Goal: Task Accomplishment & Management: Complete application form

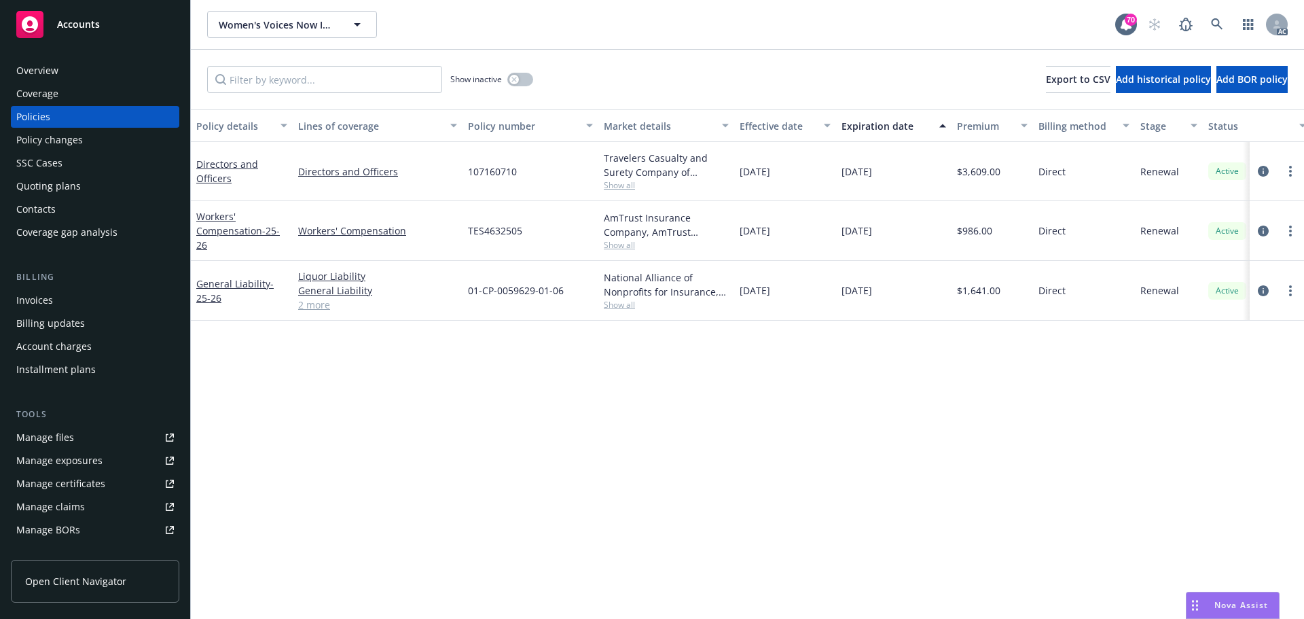
click at [735, 441] on div "Policy details Lines of coverage Policy number Market details Effective date Ex…" at bounding box center [747, 364] width 1113 height 510
drag, startPoint x: 891, startPoint y: 175, endPoint x: 833, endPoint y: 180, distance: 58.6
click at [833, 180] on div "Directors and Officers Directors and Officers 107160710 Travelers Casualty and …" at bounding box center [846, 171] width 1311 height 59
copy div "[DATE]"
click at [395, 399] on div "Policy details Lines of coverage Policy number Market details Effective date Ex…" at bounding box center [747, 364] width 1113 height 510
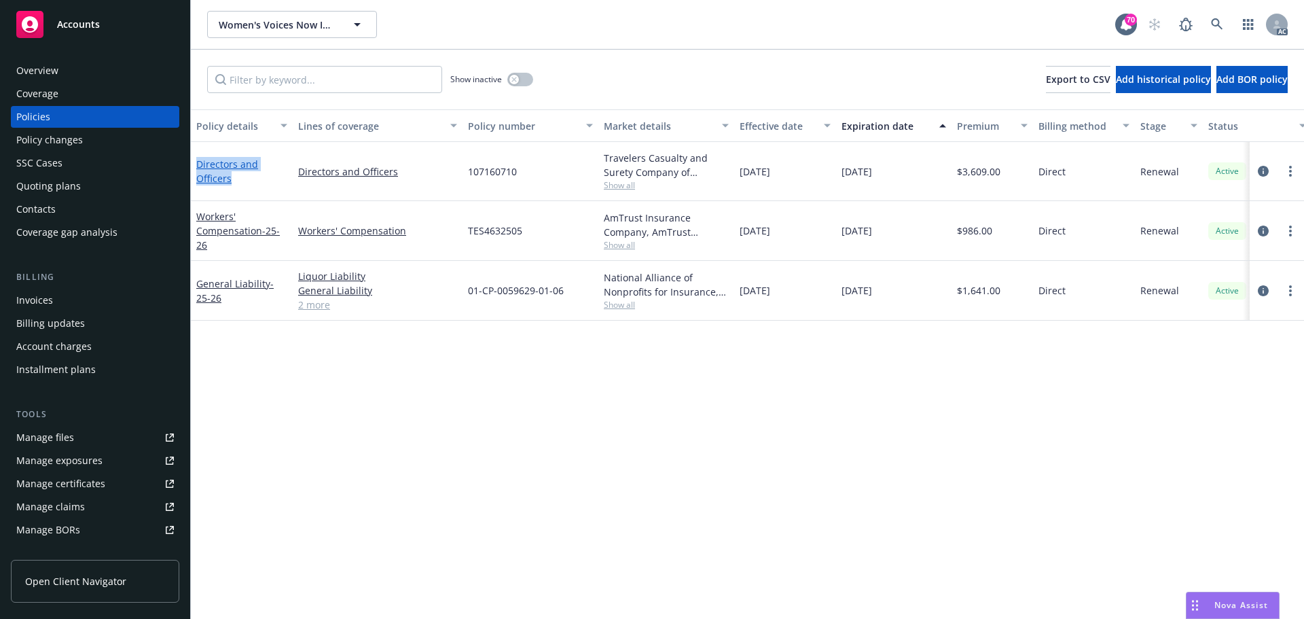
drag, startPoint x: 232, startPoint y: 181, endPoint x: 199, endPoint y: 166, distance: 35.6
click at [199, 166] on div "Directors and Officers" at bounding box center [241, 171] width 91 height 29
copy link "Directors and Officers"
click at [1264, 173] on icon "circleInformation" at bounding box center [1263, 171] width 11 height 11
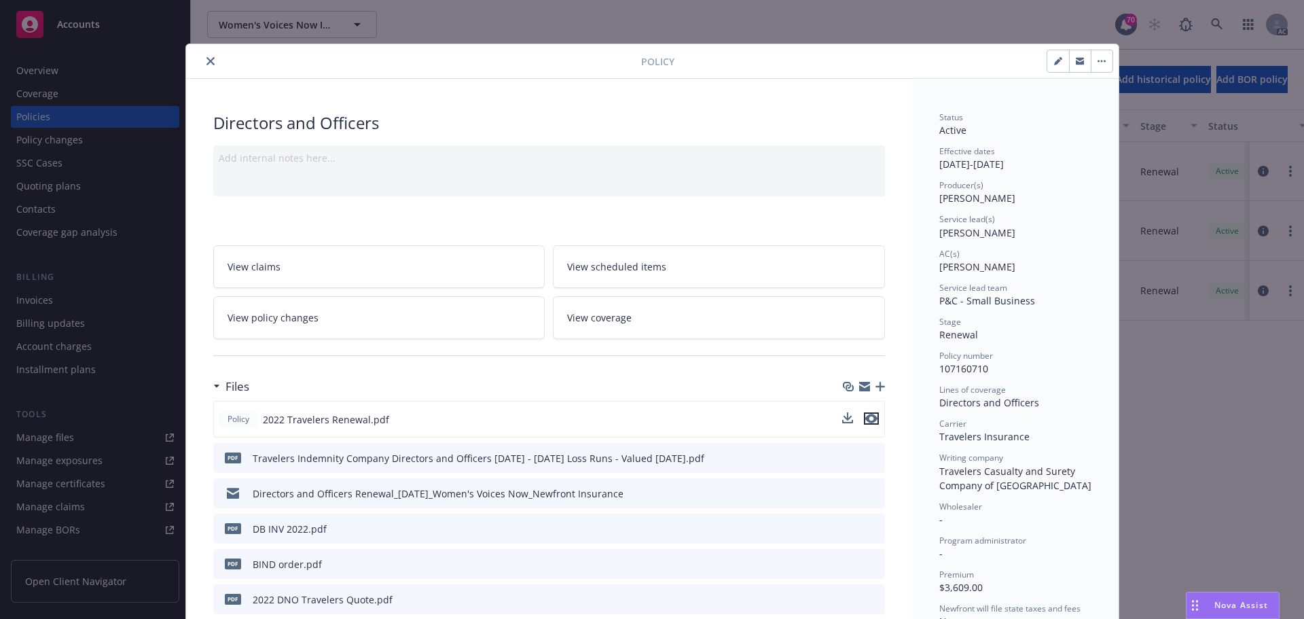
click at [871, 418] on icon "preview file" at bounding box center [872, 419] width 12 height 10
click at [208, 61] on icon "close" at bounding box center [211, 61] width 8 height 8
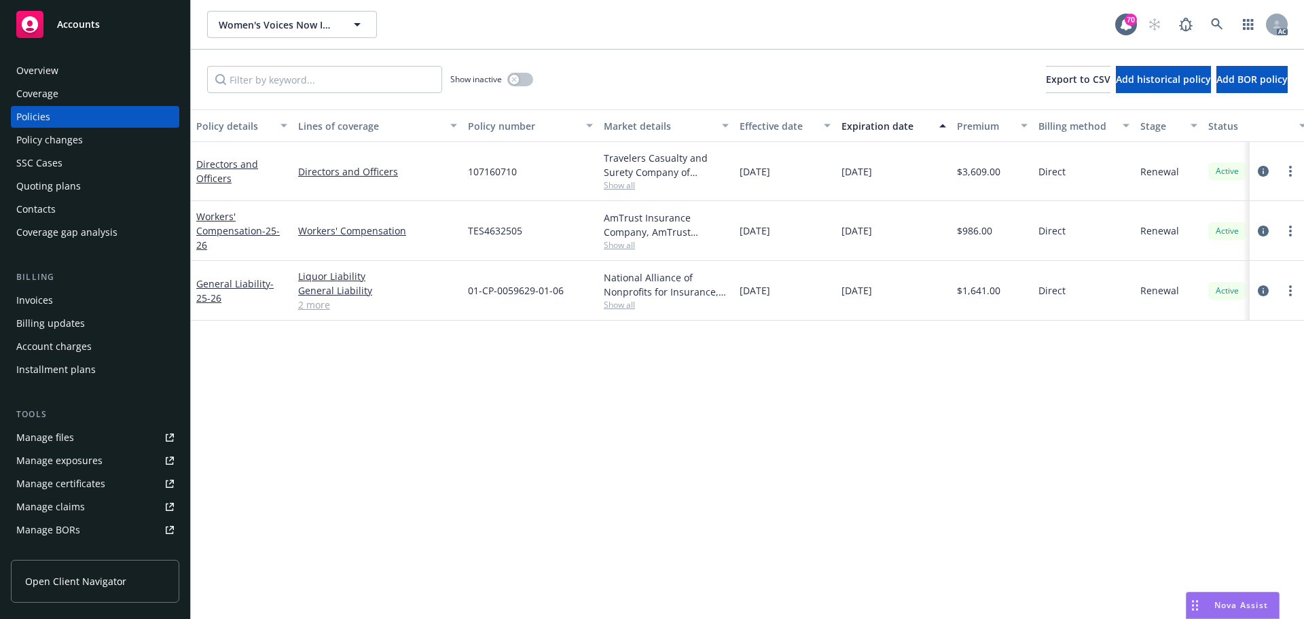
click at [60, 433] on div "Manage files" at bounding box center [45, 438] width 58 height 22
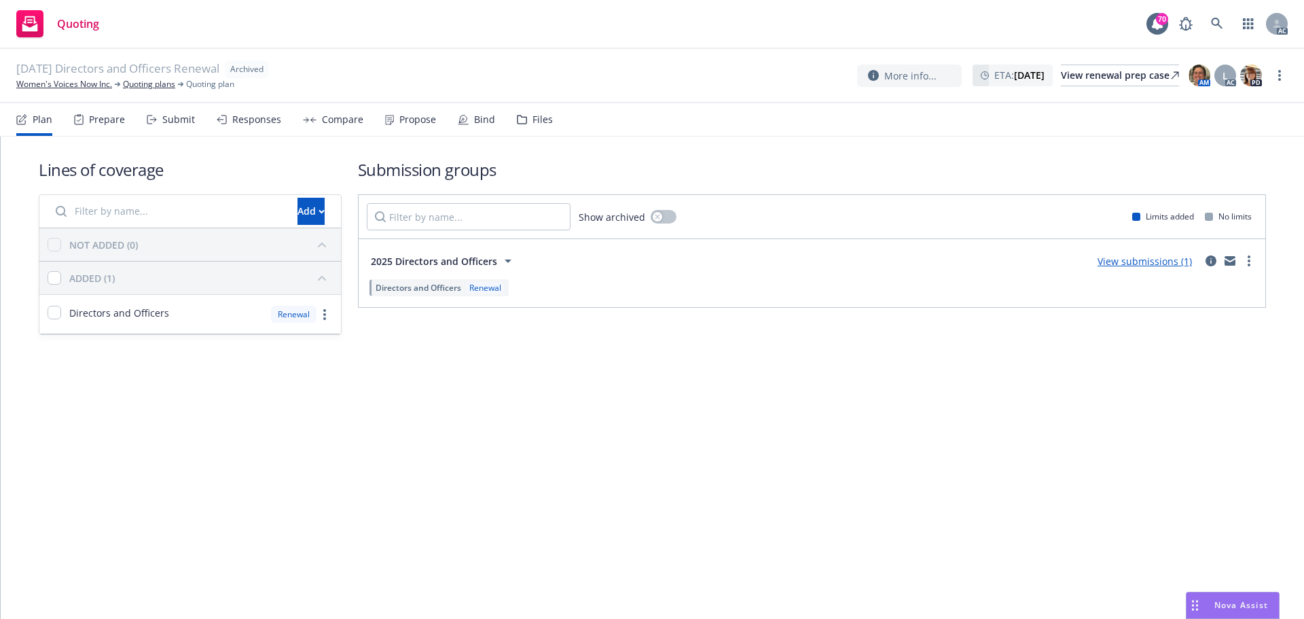
click at [176, 127] on div "Submit" at bounding box center [171, 119] width 48 height 33
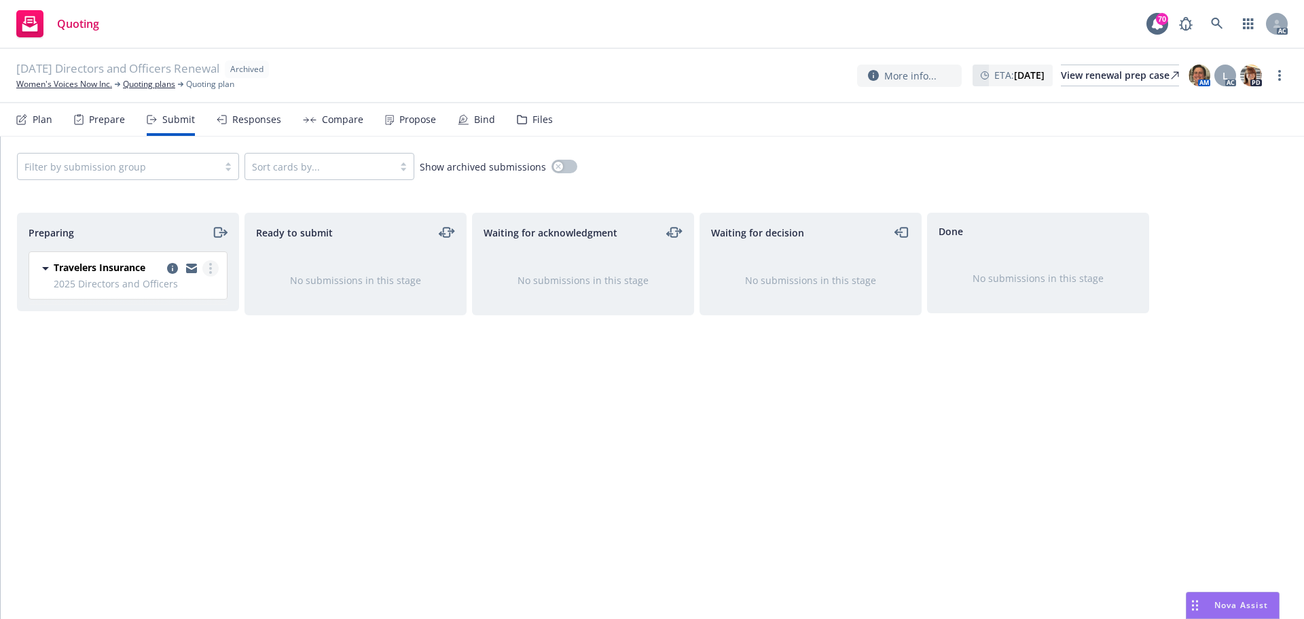
click at [211, 269] on circle "more" at bounding box center [210, 268] width 3 height 3
click at [180, 329] on span "Log acknowledgement" at bounding box center [149, 323] width 134 height 13
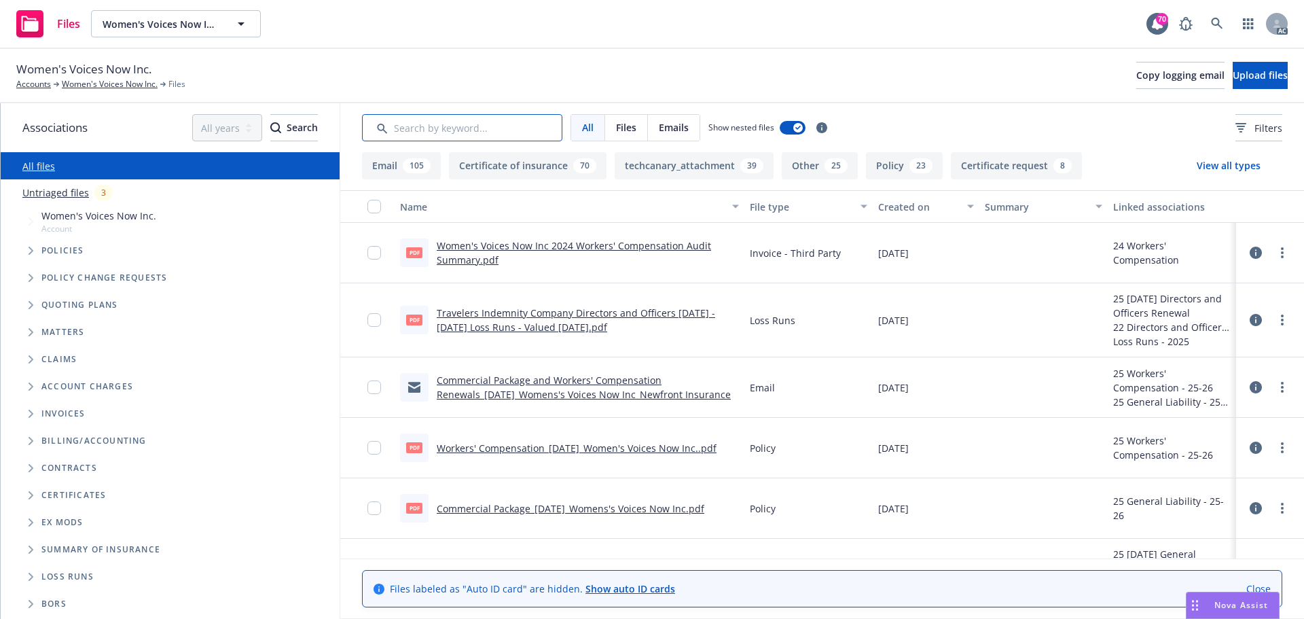
click at [499, 126] on input "Search by keyword..." at bounding box center [462, 127] width 200 height 27
paste input "Downsizing"
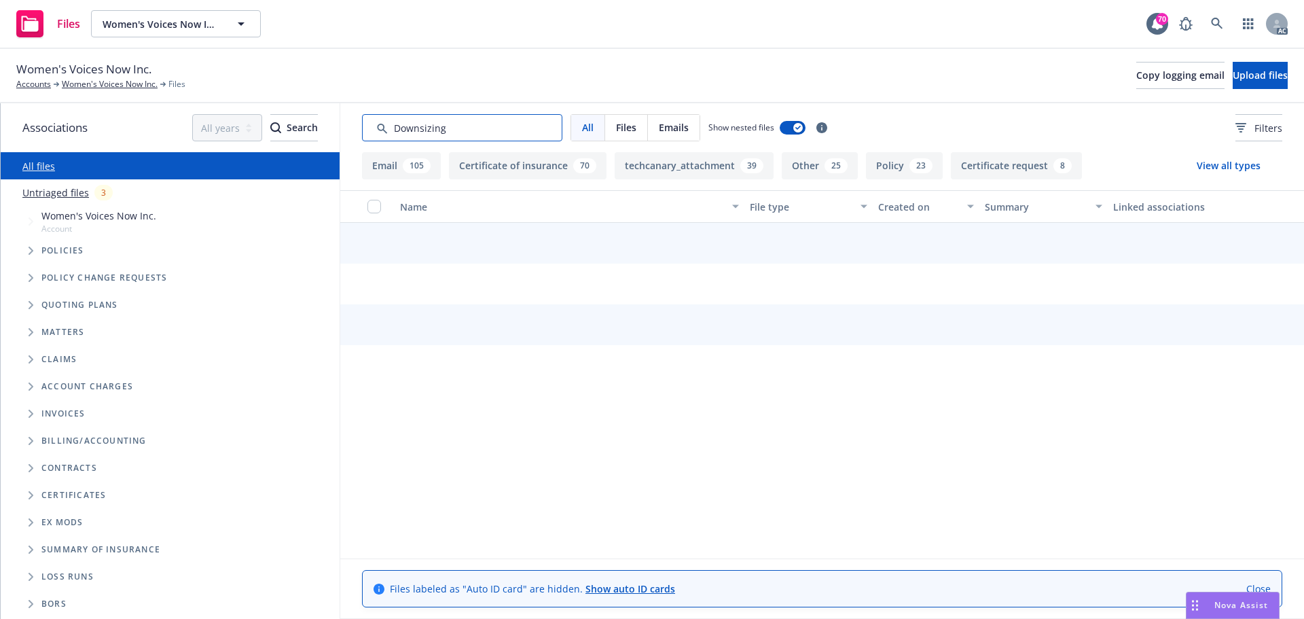
type input "Downsizing"
